Goal: Task Accomplishment & Management: Use online tool/utility

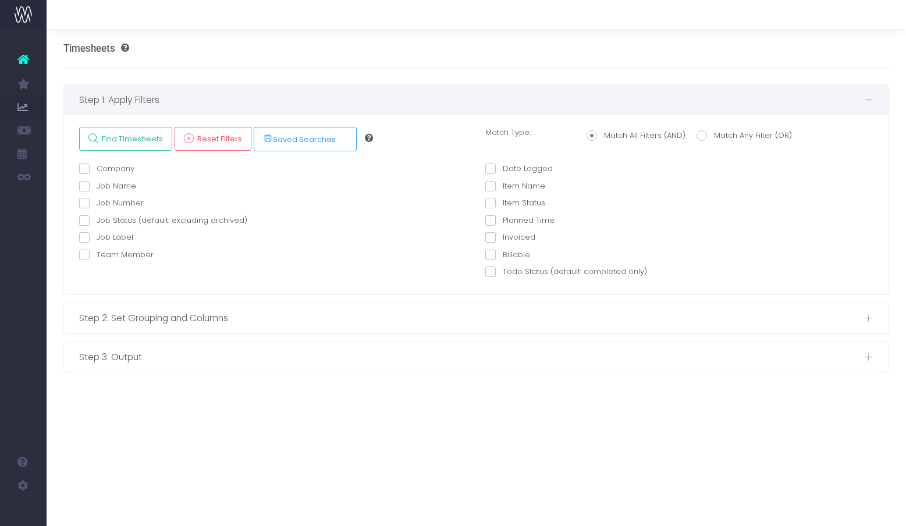
click at [112, 256] on label "Team Member" at bounding box center [116, 255] width 75 height 12
click at [104, 256] on input "Team Member" at bounding box center [101, 253] width 8 height 8
checkbox input "true"
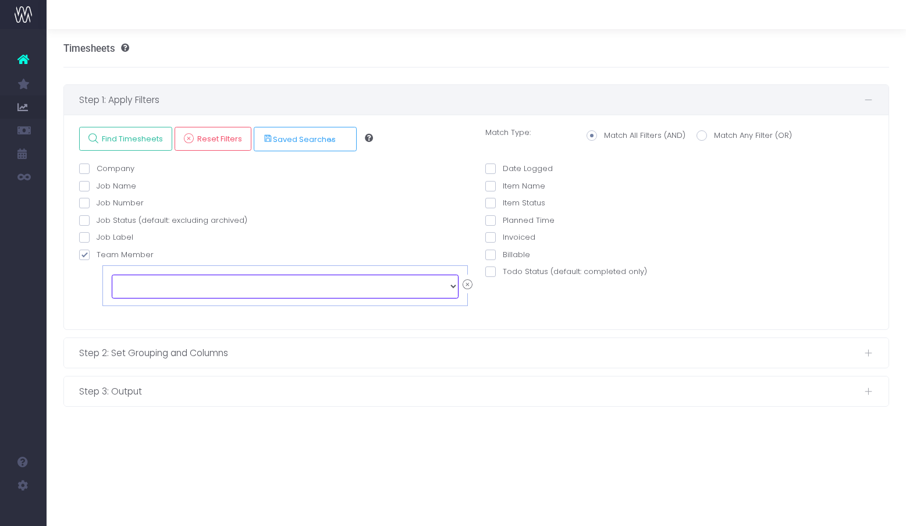
click at [129, 284] on select "echo " "; [PERSON_NAME] [PERSON_NAME] [PERSON_NAME] [PERSON_NAME] [PERSON_NAME]…" at bounding box center [285, 286] width 347 height 23
select select "128042"
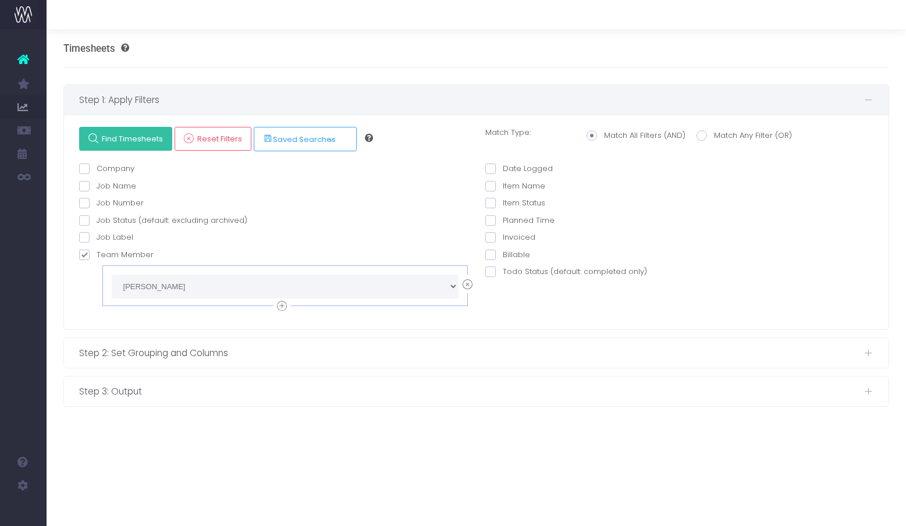
click at [134, 137] on span "Find Timesheets" at bounding box center [130, 139] width 65 height 10
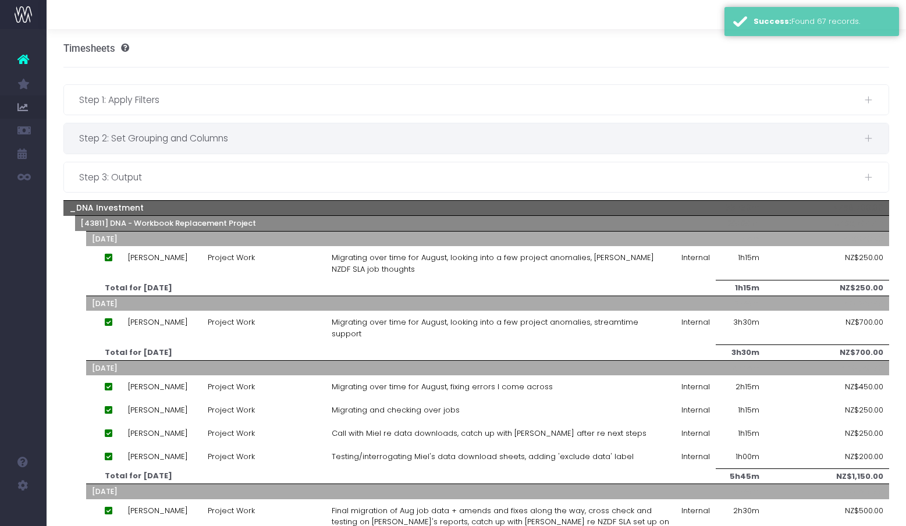
click at [138, 144] on span "Step 2: Set Grouping and Columns" at bounding box center [471, 138] width 785 height 15
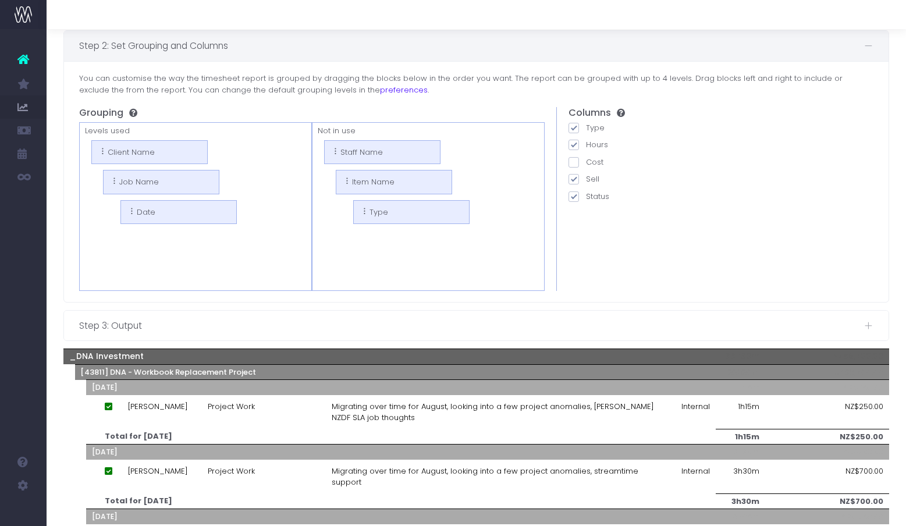
scroll to position [105, 0]
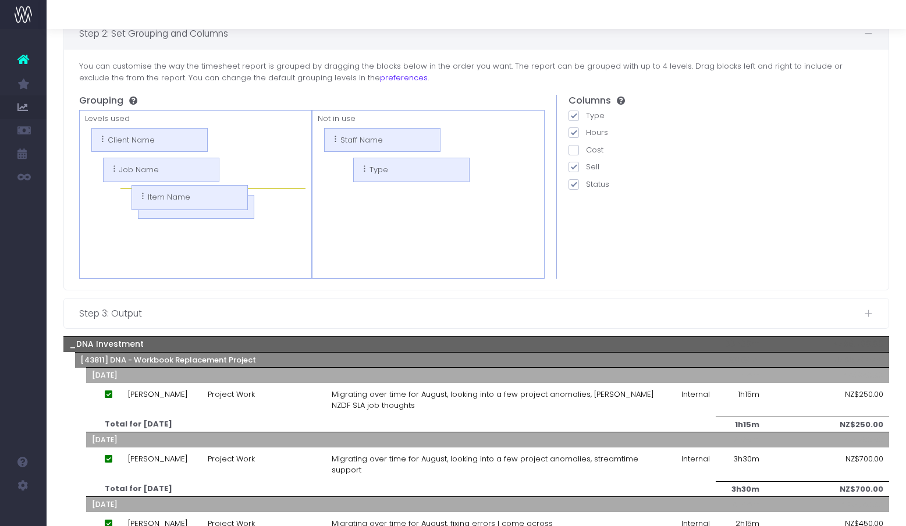
drag, startPoint x: 377, startPoint y: 172, endPoint x: 172, endPoint y: 197, distance: 206.4
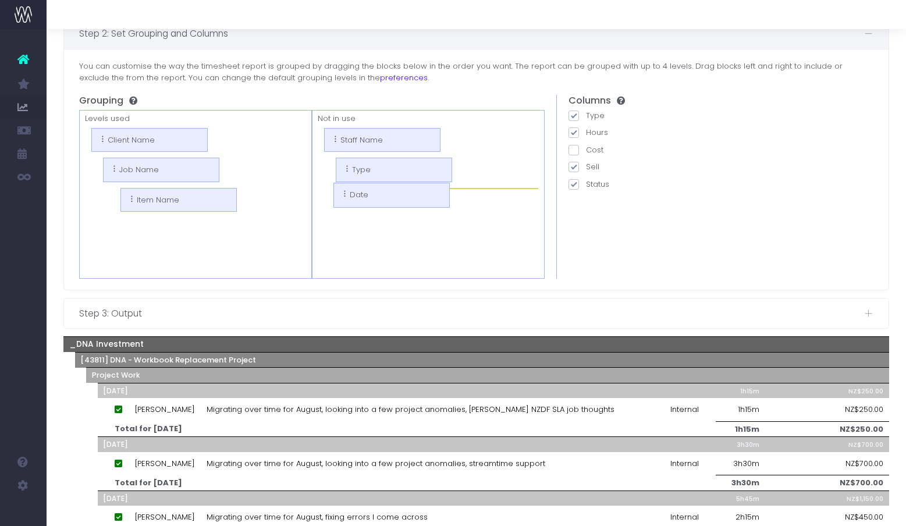
drag, startPoint x: 179, startPoint y: 232, endPoint x: 377, endPoint y: 197, distance: 201.0
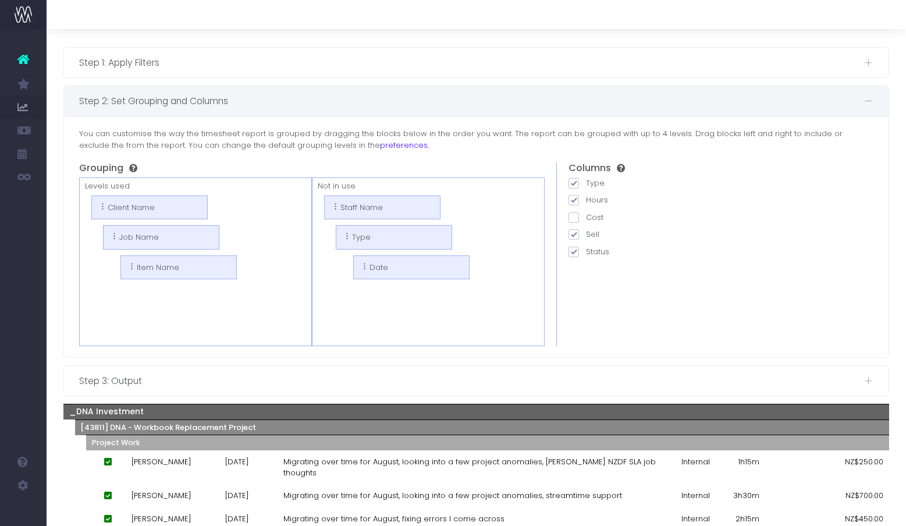
scroll to position [0, 0]
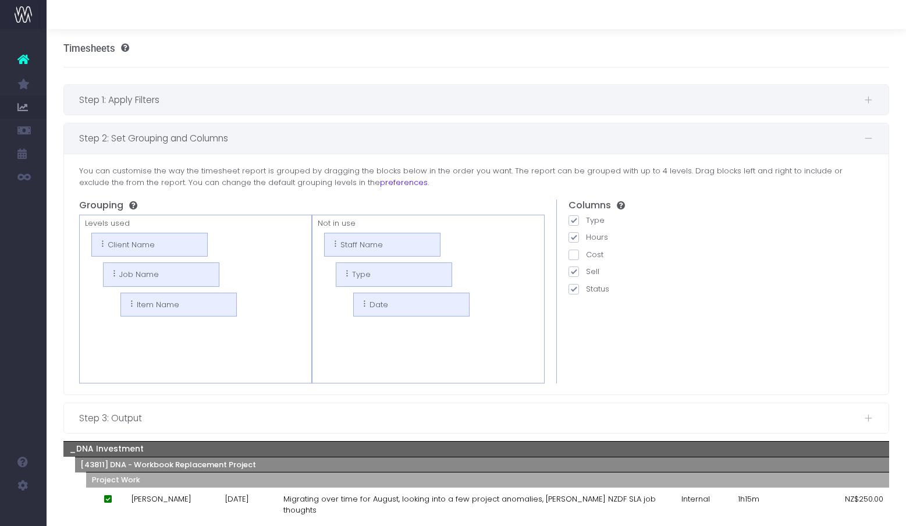
click at [169, 99] on span "Step 1: Apply Filters" at bounding box center [471, 100] width 785 height 15
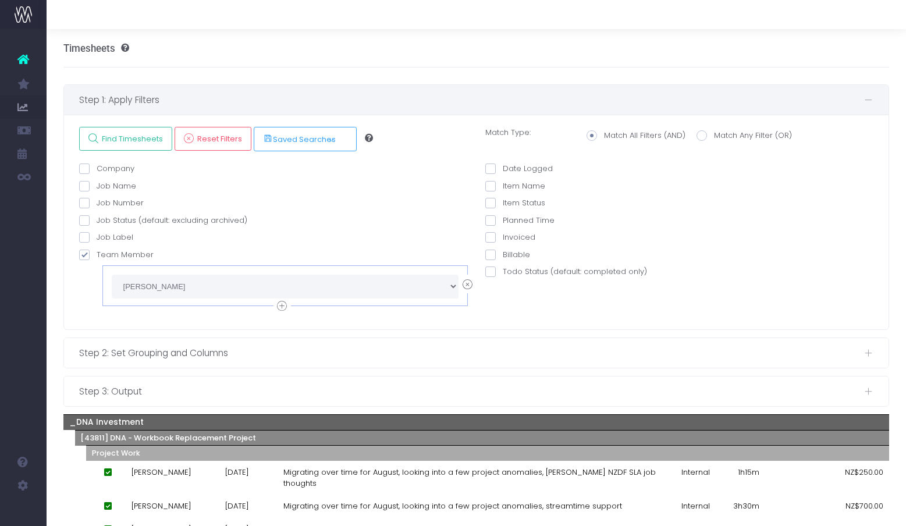
click at [491, 170] on span at bounding box center [490, 169] width 10 height 10
click at [503, 170] on input "Date Logged" at bounding box center [507, 167] width 8 height 8
checkbox input "true"
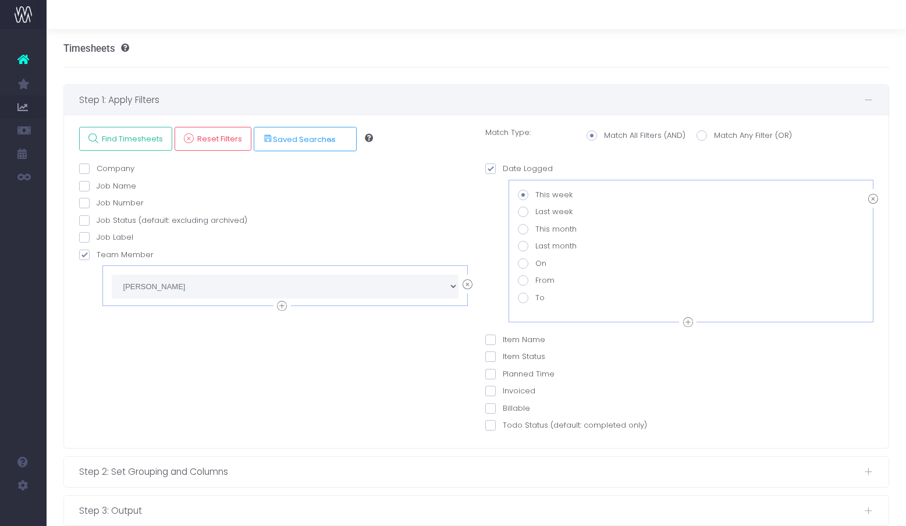
click at [524, 279] on span at bounding box center [523, 280] width 10 height 10
click at [535, 279] on input "From" at bounding box center [539, 279] width 8 height 8
radio input "true"
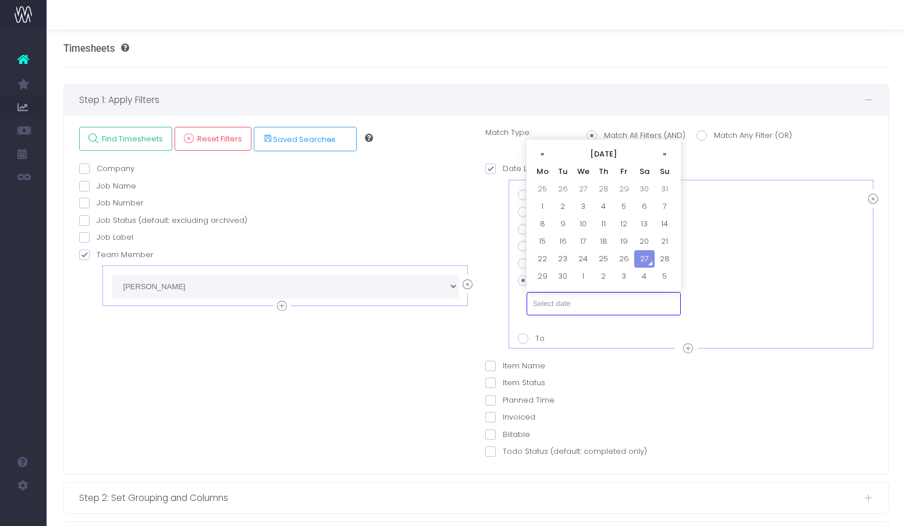
click at [560, 305] on input "text" at bounding box center [604, 303] width 154 height 23
click at [542, 240] on td "15" at bounding box center [543, 241] width 20 height 17
type input "[DATE]"
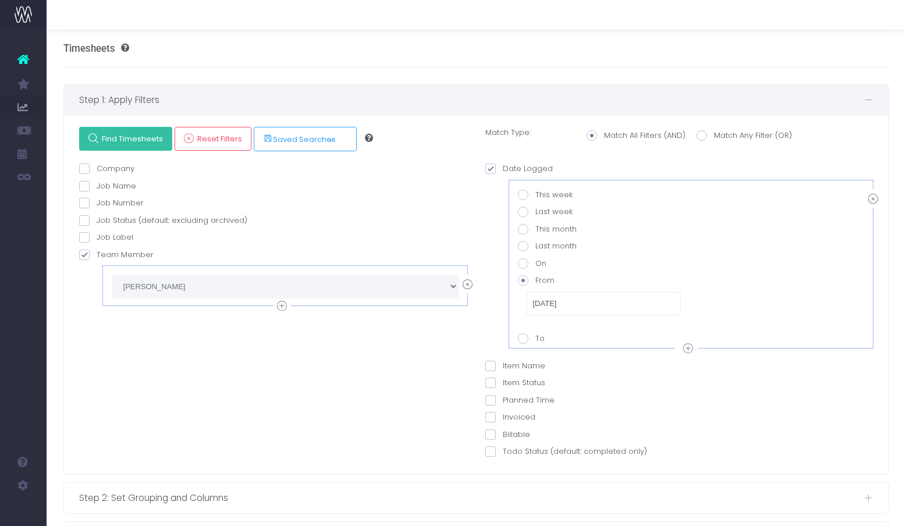
click at [132, 143] on span "Find Timesheets" at bounding box center [130, 139] width 65 height 10
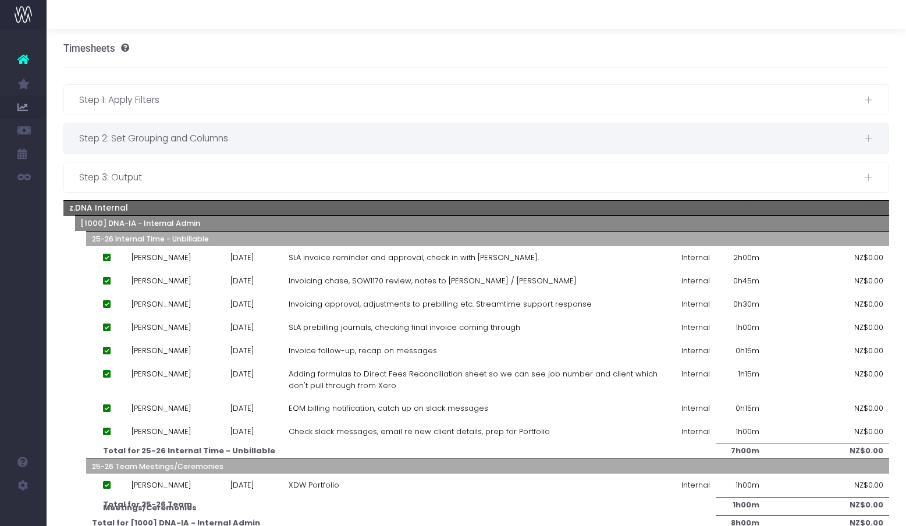
click at [222, 139] on span "Step 2: Set Grouping and Columns" at bounding box center [471, 138] width 785 height 15
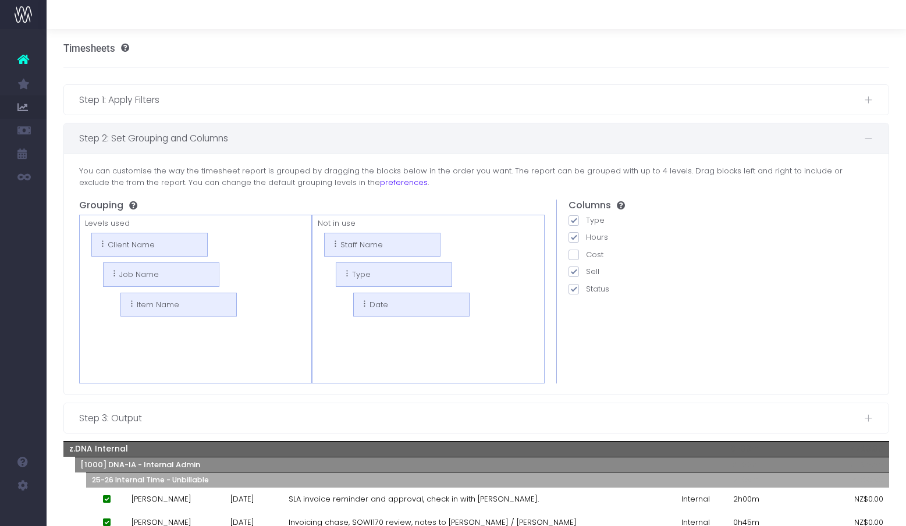
click at [574, 271] on span at bounding box center [574, 272] width 10 height 10
click at [586, 271] on input "Sell" at bounding box center [590, 270] width 8 height 8
checkbox input "false"
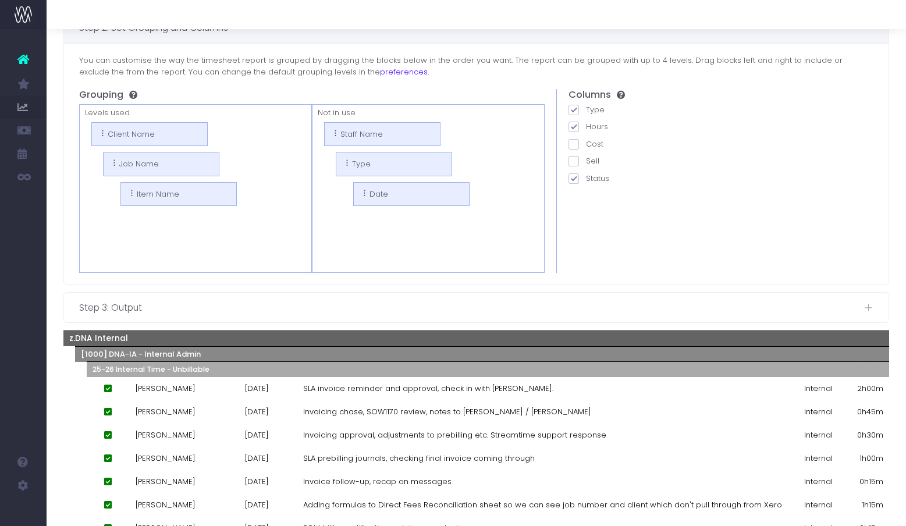
scroll to position [115, 0]
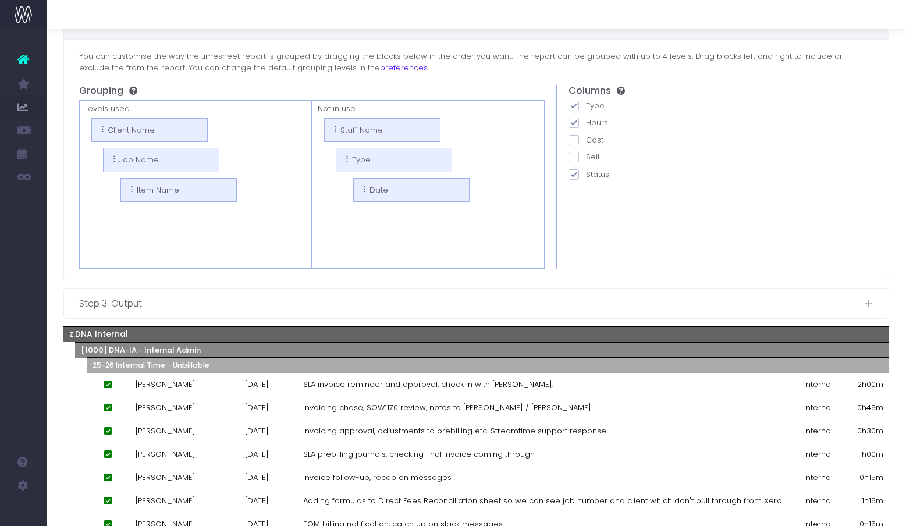
click at [577, 174] on span at bounding box center [574, 174] width 10 height 10
click at [586, 174] on input "Status" at bounding box center [590, 173] width 8 height 8
checkbox input "false"
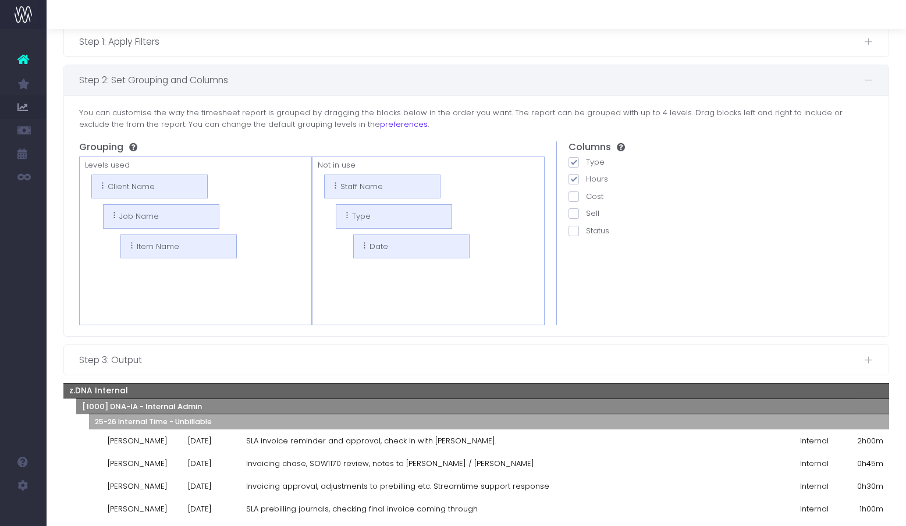
scroll to position [0, 0]
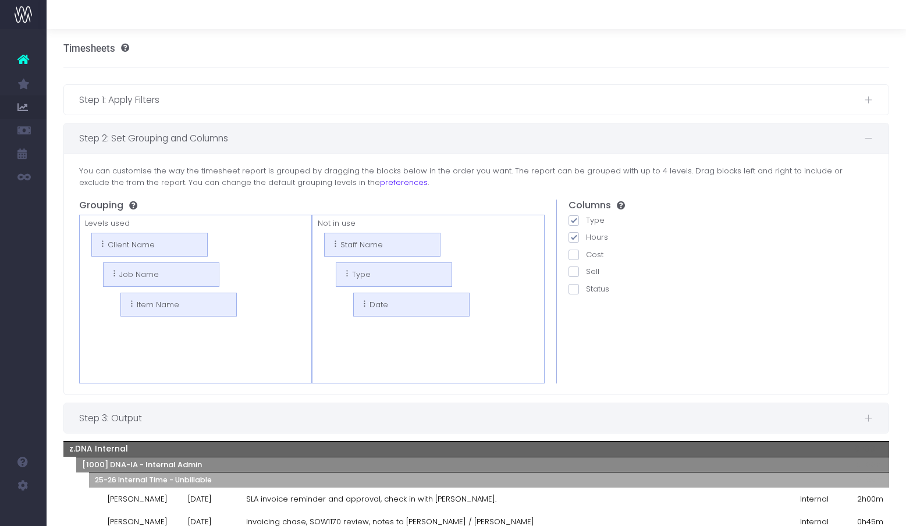
click at [217, 427] on div "Step 3: Output" at bounding box center [476, 418] width 825 height 30
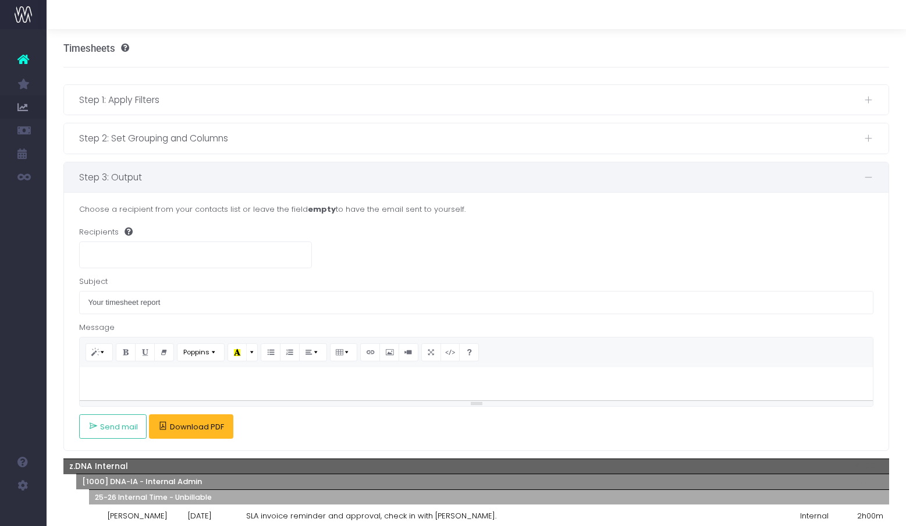
click at [180, 428] on span "Download PDF" at bounding box center [197, 427] width 54 height 9
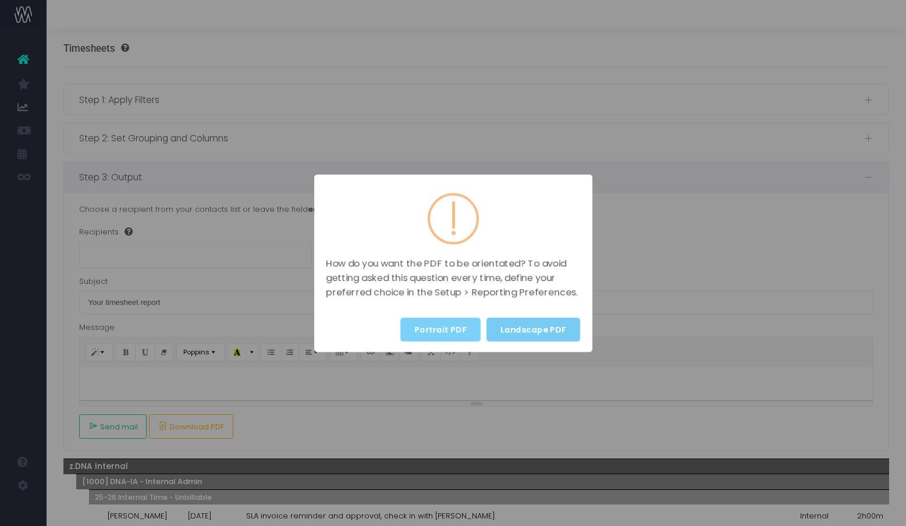
click at [532, 328] on button "Landscape PDF" at bounding box center [534, 330] width 94 height 24
